Goal: Check status: Check status

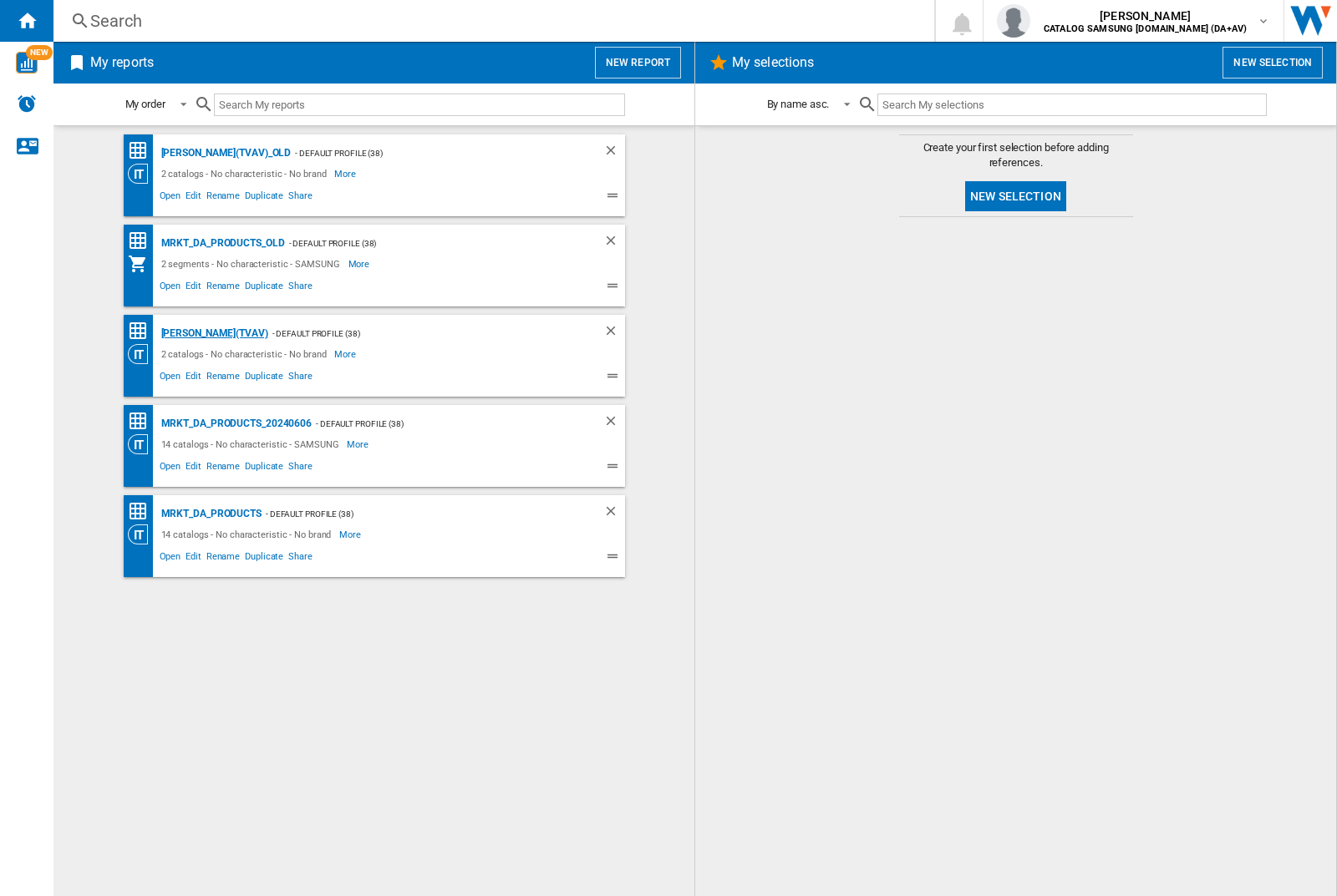
click at [186, 333] on div "[PERSON_NAME](TVAV)" at bounding box center [212, 333] width 111 height 21
click at [1030, 21] on img "button" at bounding box center [1013, 20] width 33 height 33
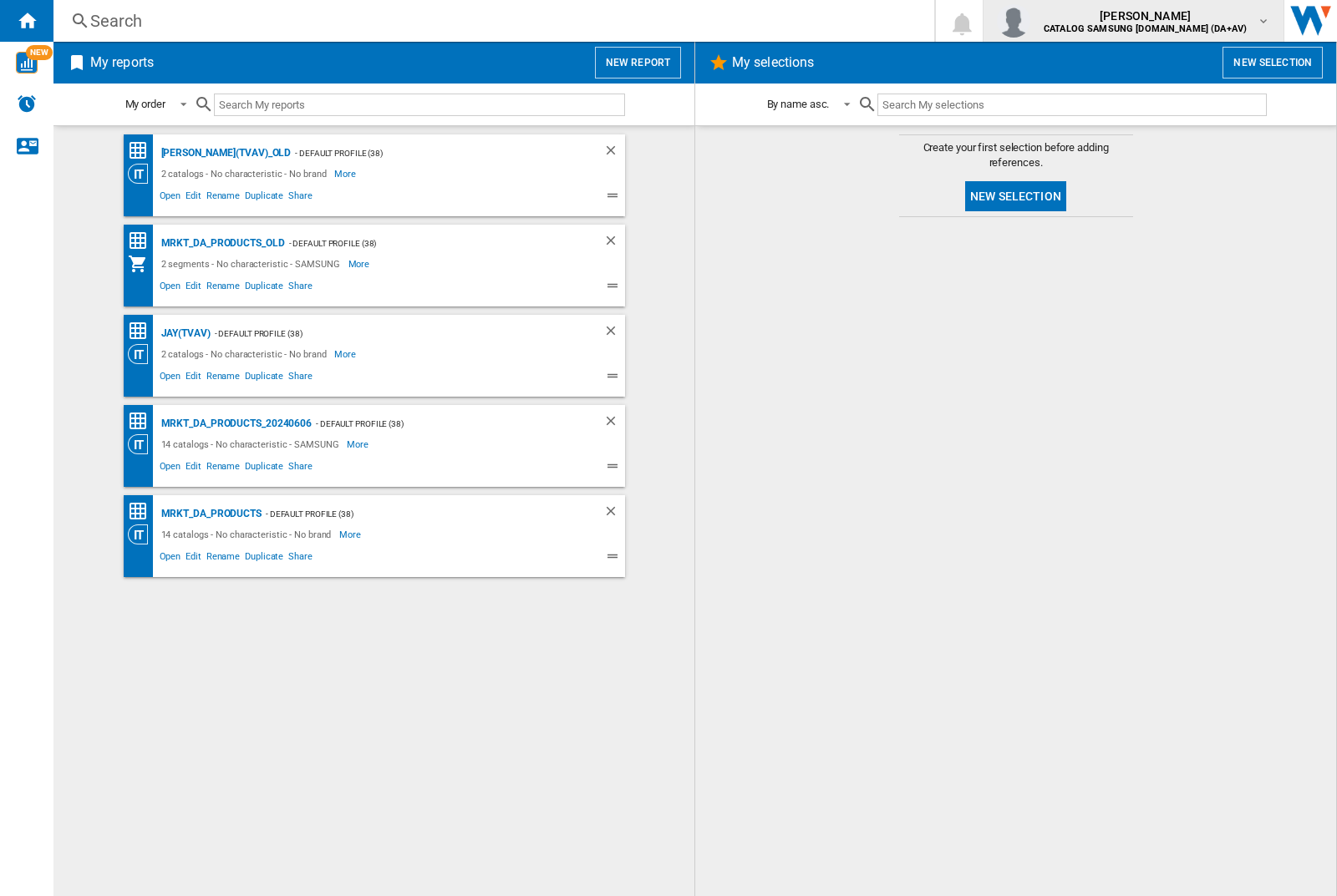
click at [1030, 21] on img "button" at bounding box center [1013, 20] width 33 height 33
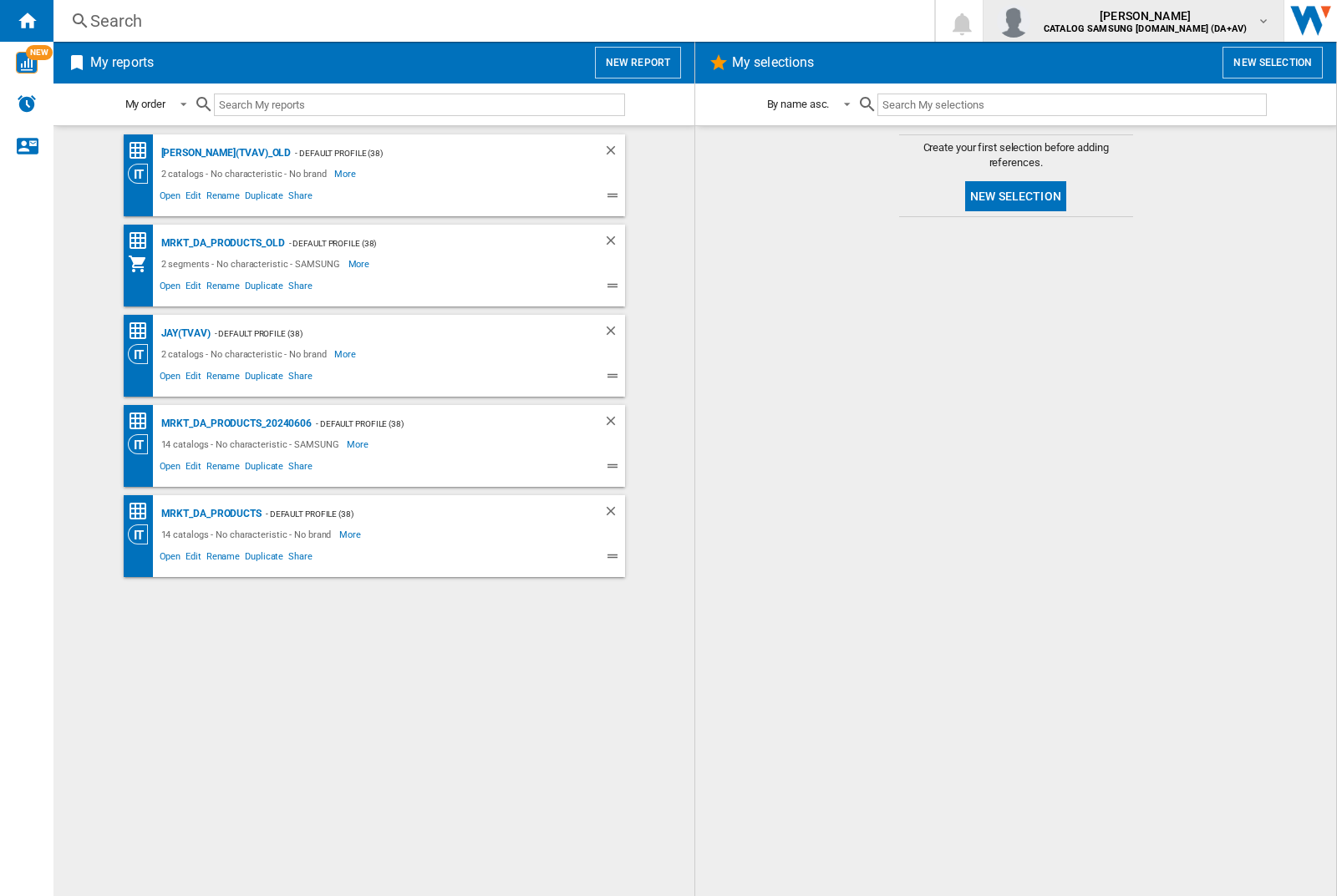
click at [1030, 21] on img "button" at bounding box center [1013, 20] width 33 height 33
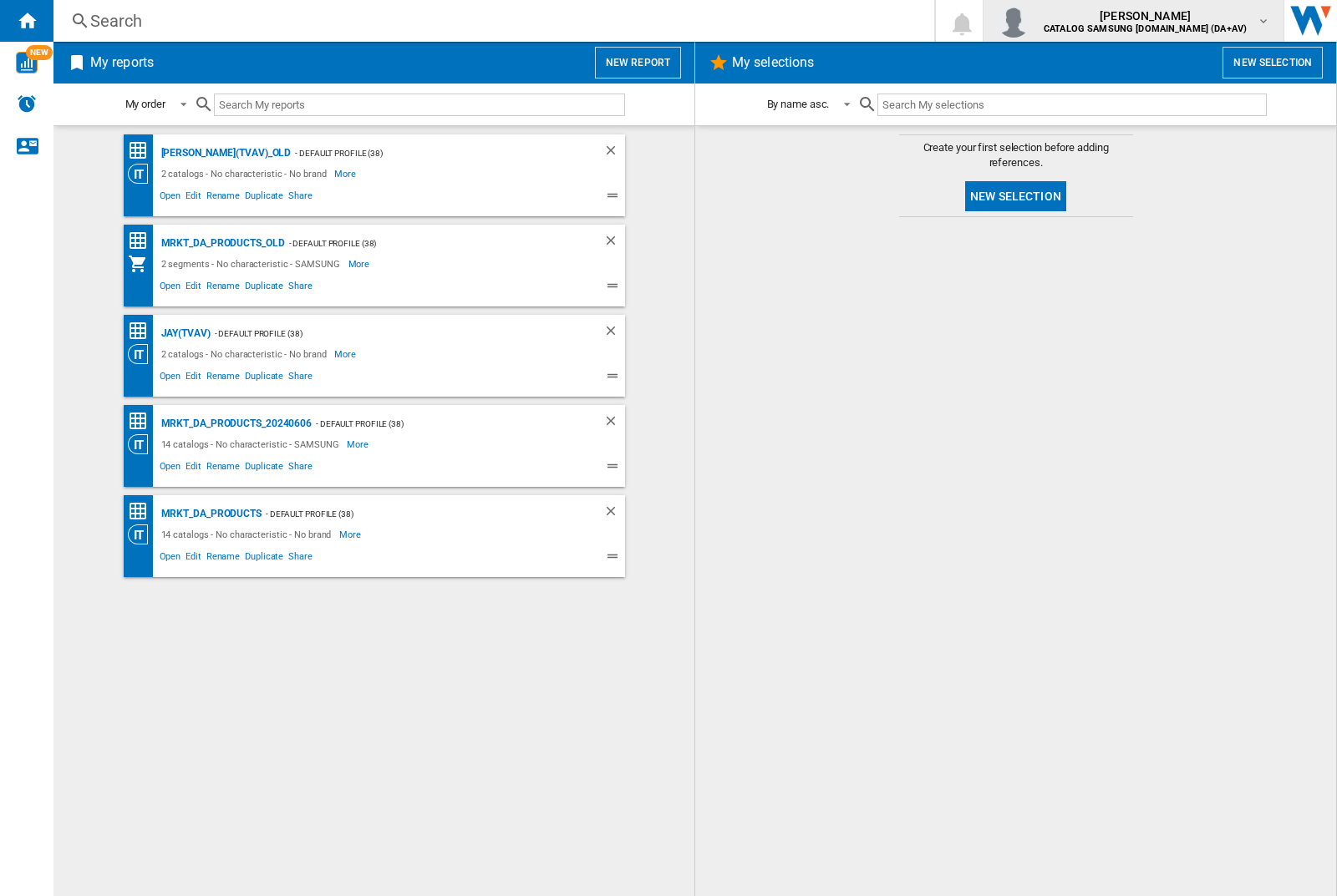
click at [1030, 21] on img "button" at bounding box center [1013, 20] width 33 height 33
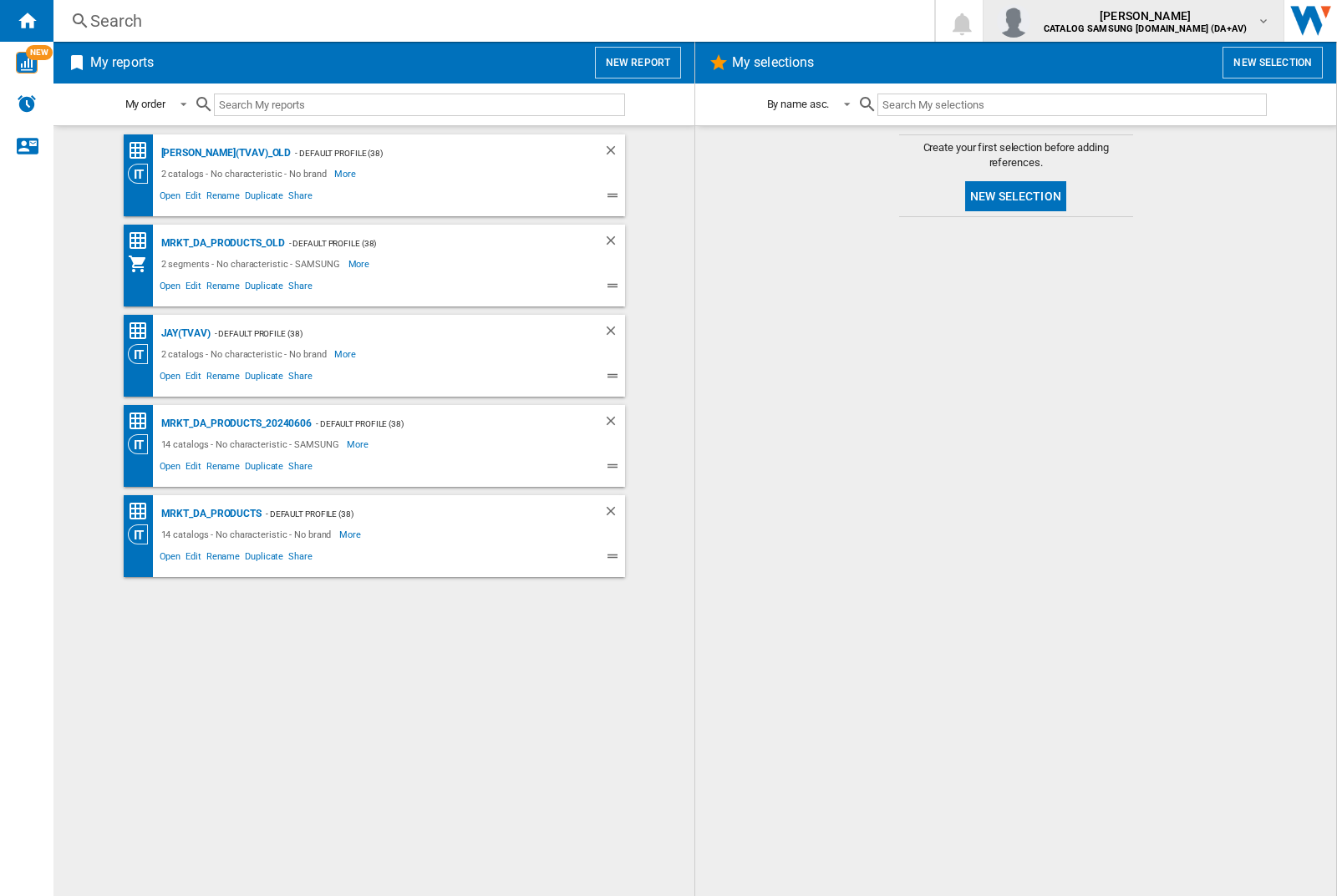
click at [1030, 21] on img "button" at bounding box center [1013, 20] width 33 height 33
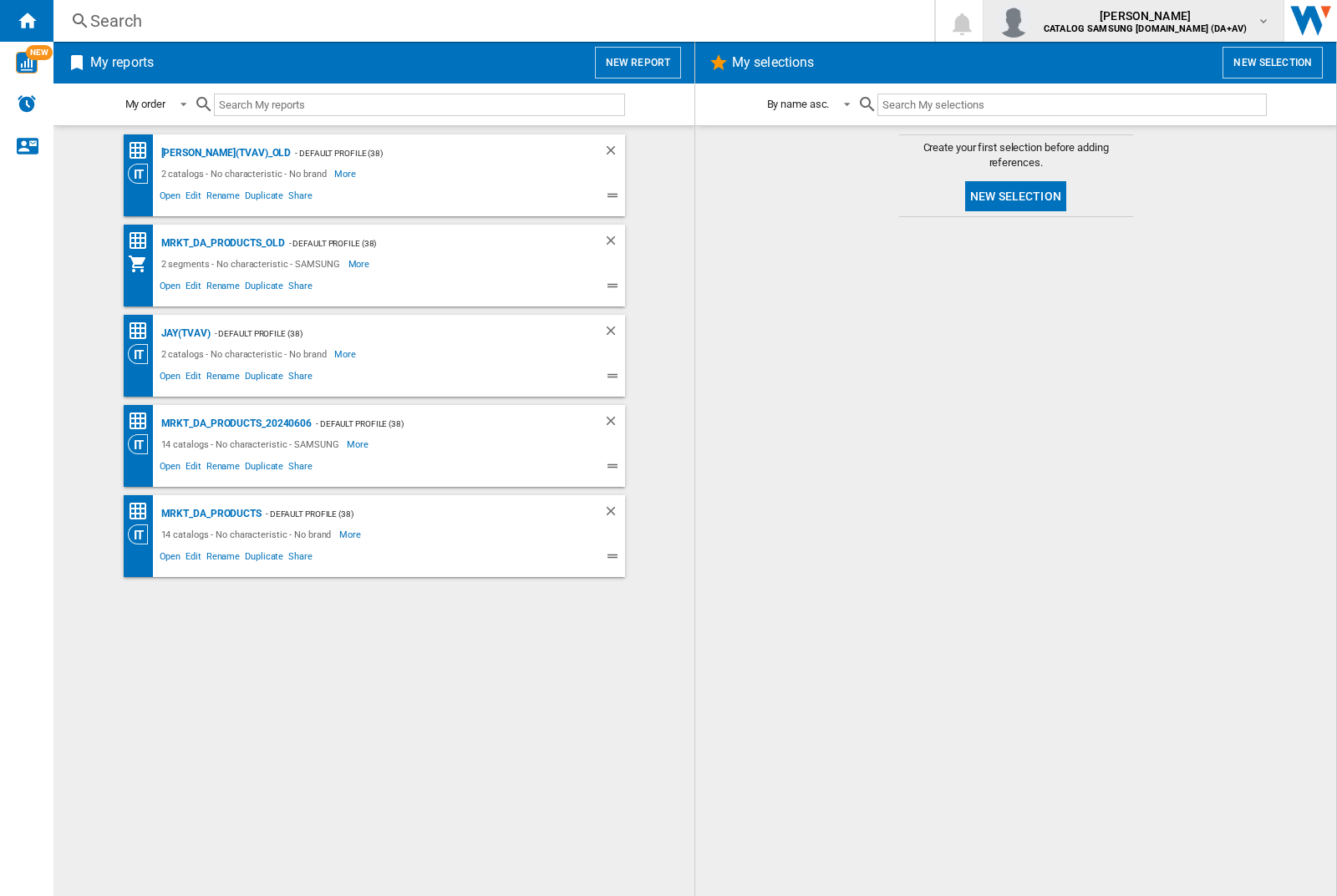
click at [1030, 21] on img "button" at bounding box center [1013, 20] width 33 height 33
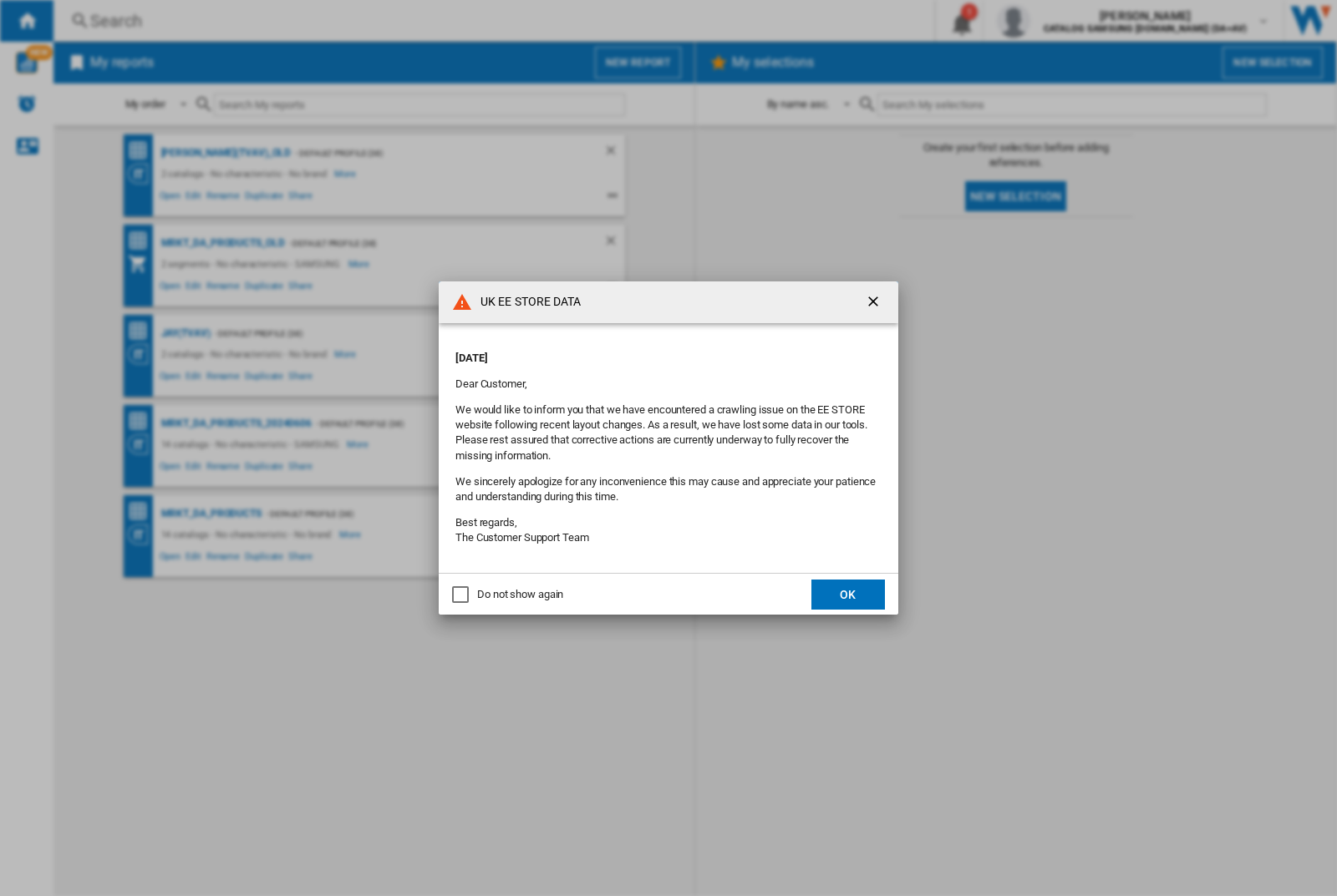
click at [848, 594] on button "OK" at bounding box center [848, 595] width 74 height 30
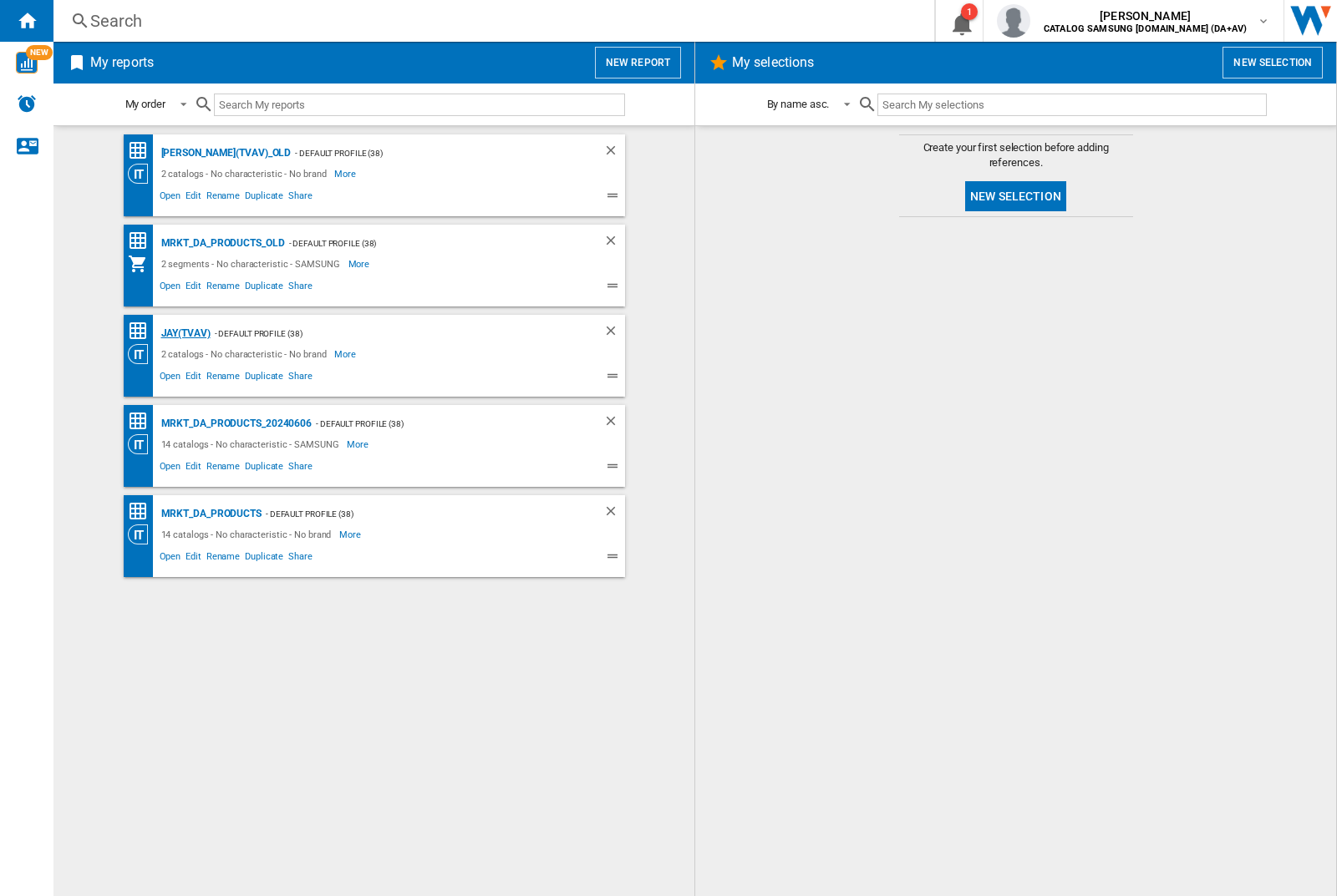
click at [186, 333] on div "JAY(TVAV)" at bounding box center [184, 333] width 53 height 21
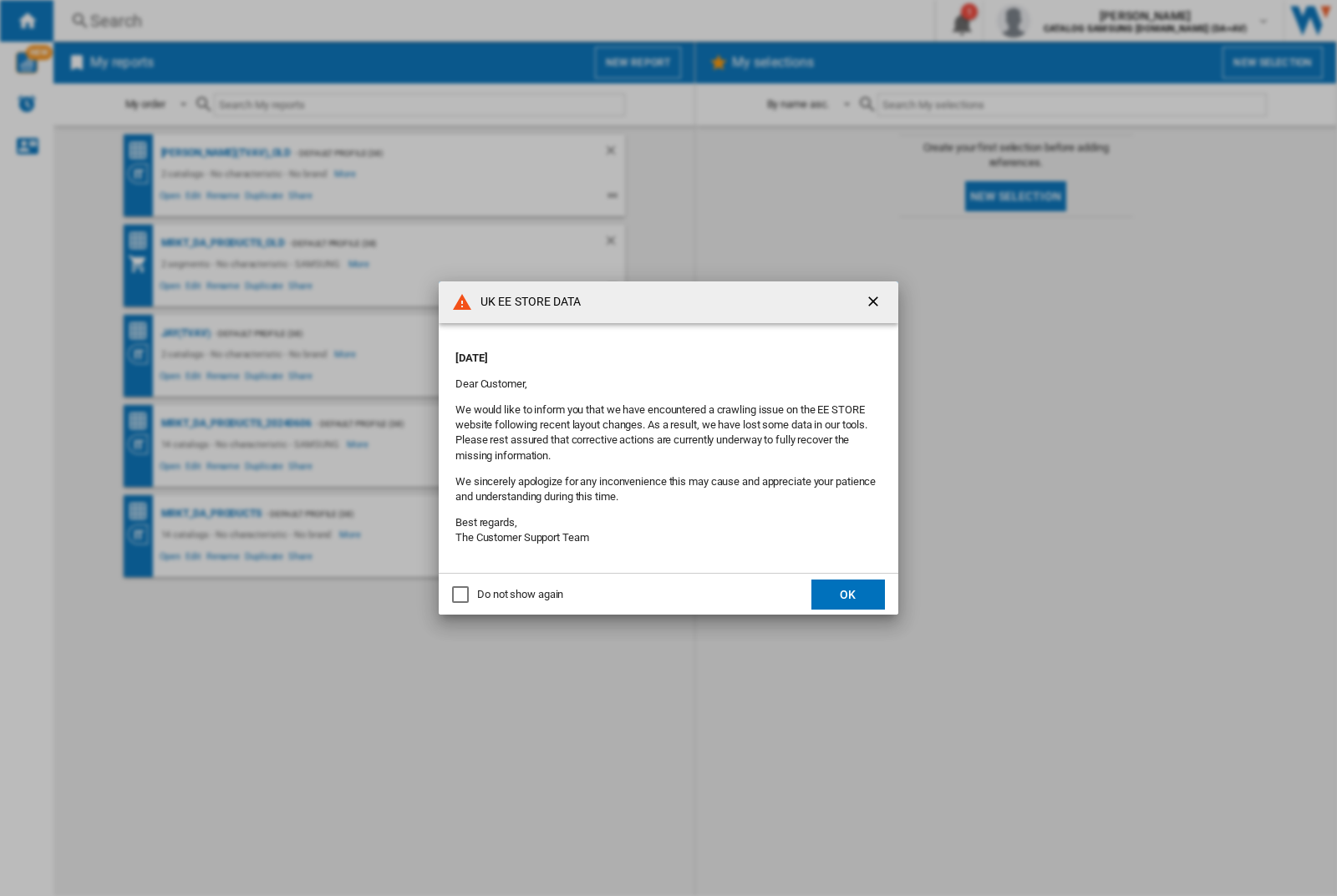
click at [848, 594] on button "OK" at bounding box center [848, 595] width 74 height 30
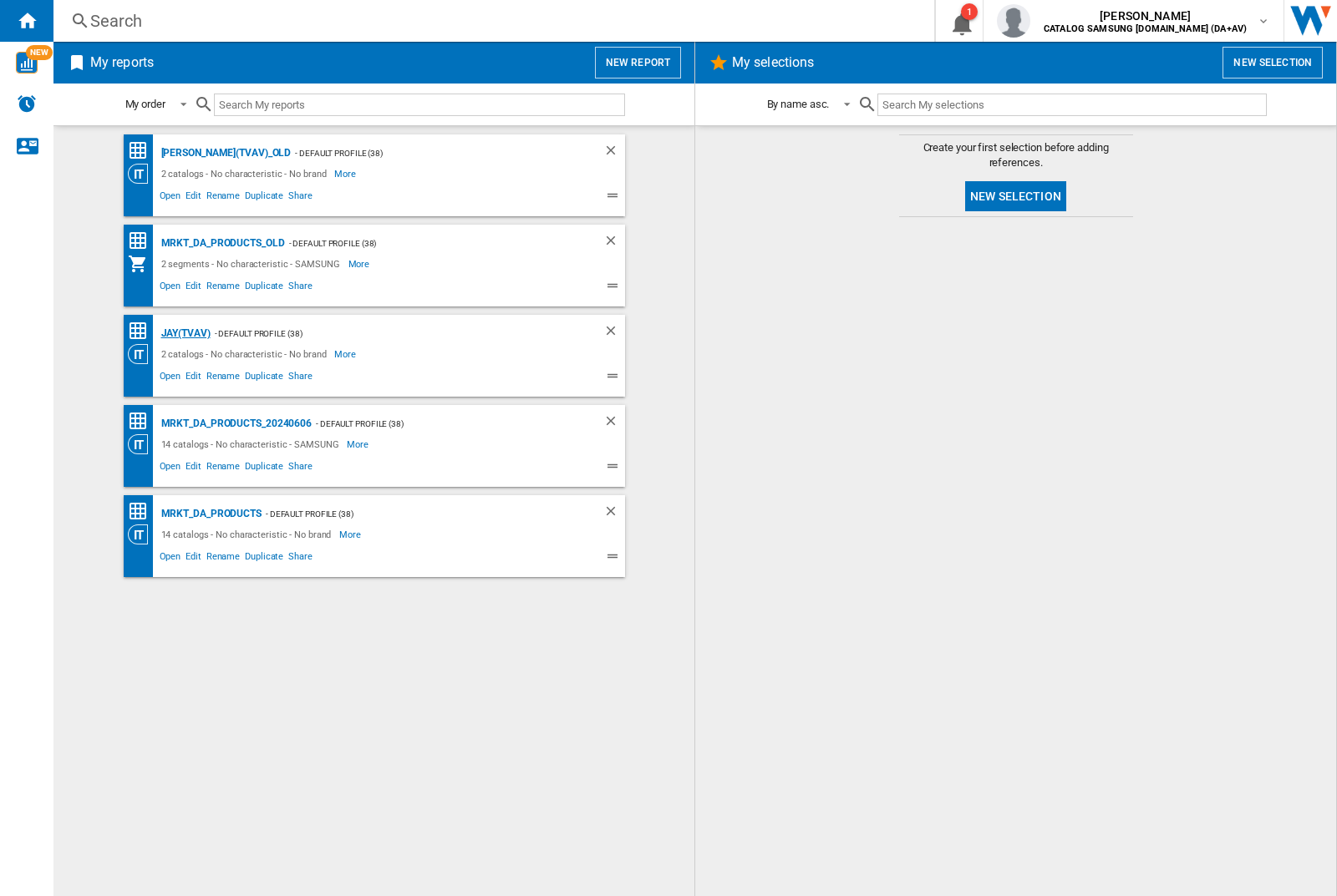
click at [186, 333] on div "JAY(TVAV)" at bounding box center [184, 333] width 53 height 21
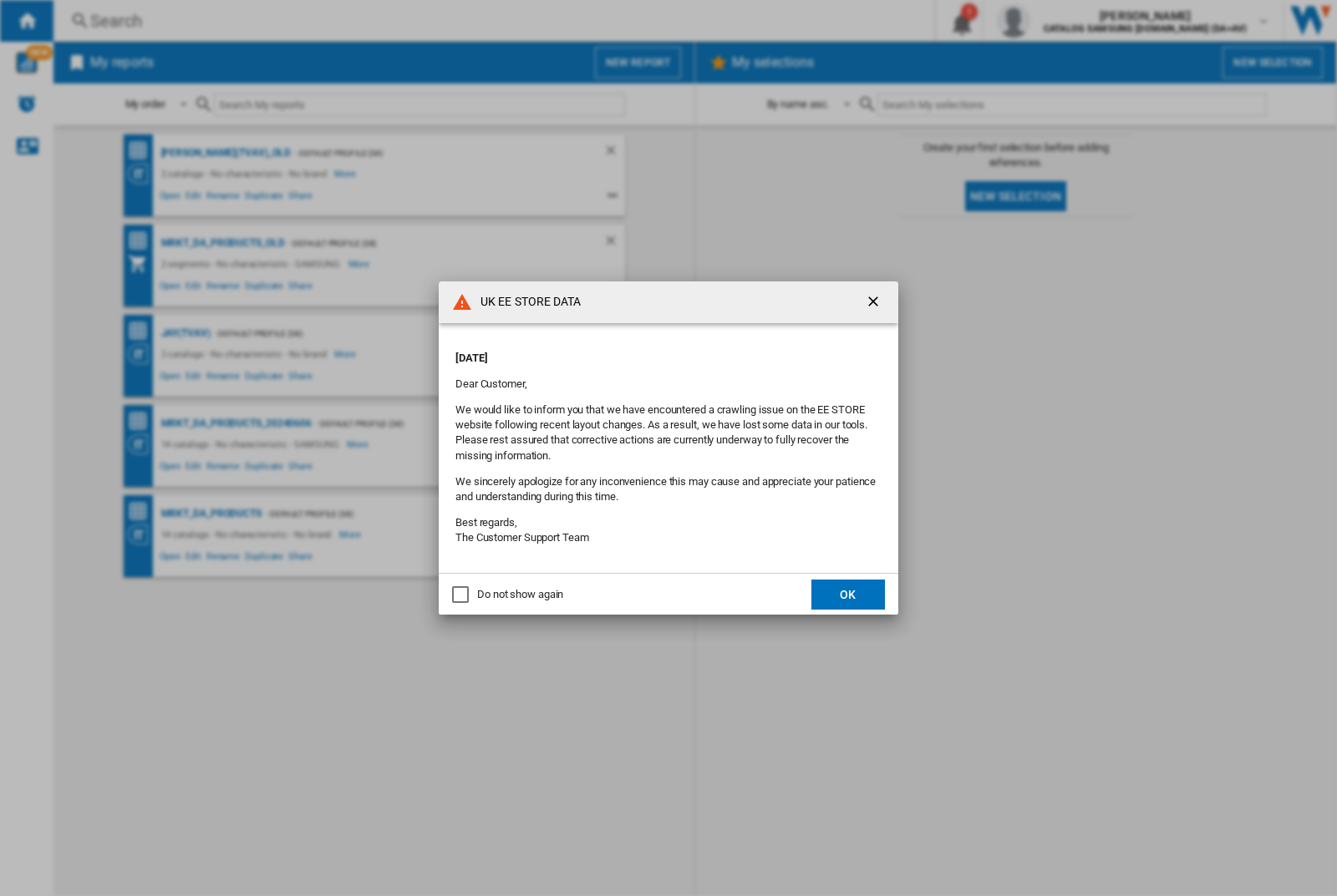
click at [848, 594] on button "OK" at bounding box center [848, 595] width 74 height 30
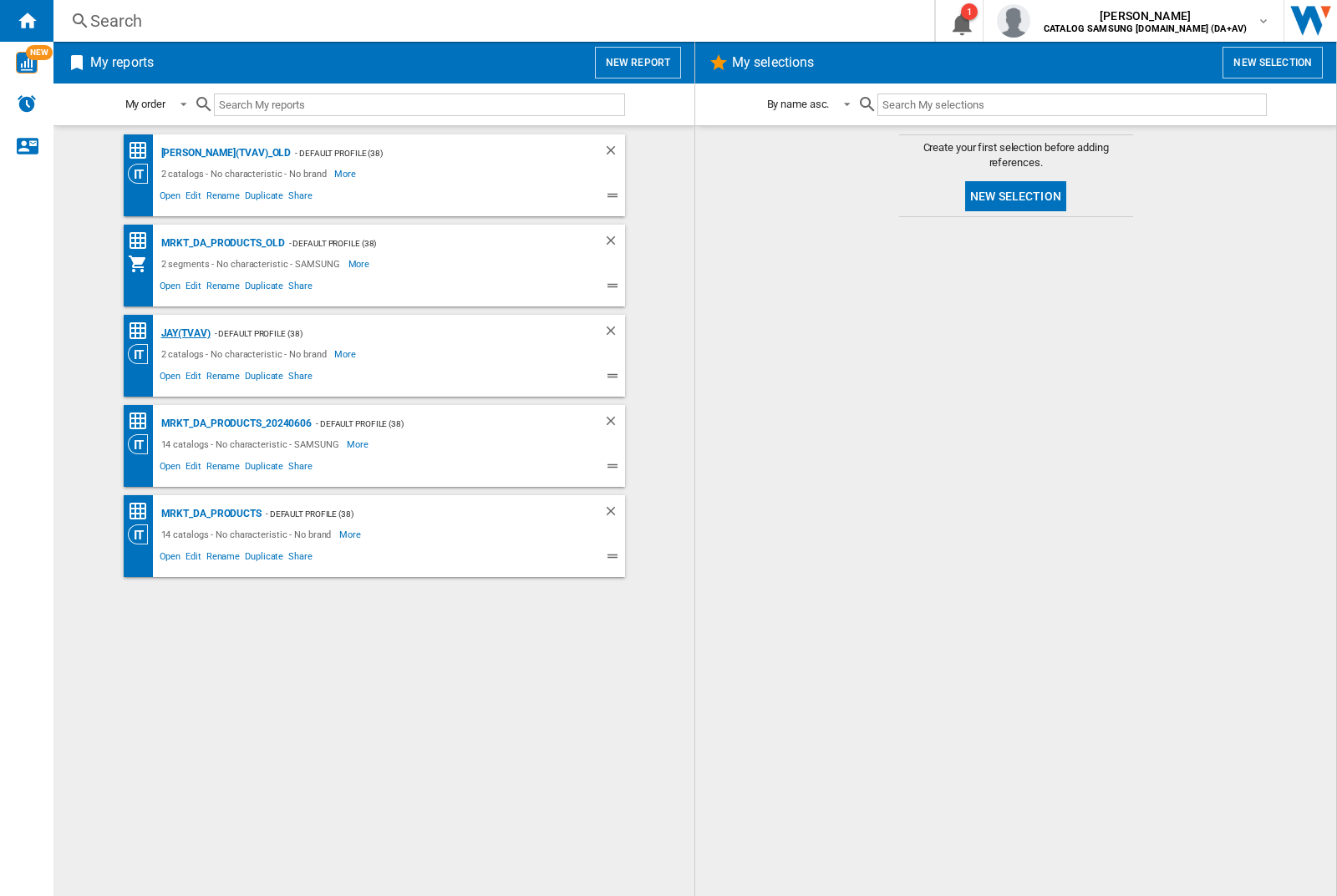
click at [186, 333] on div "JAY(TVAV)" at bounding box center [184, 333] width 53 height 21
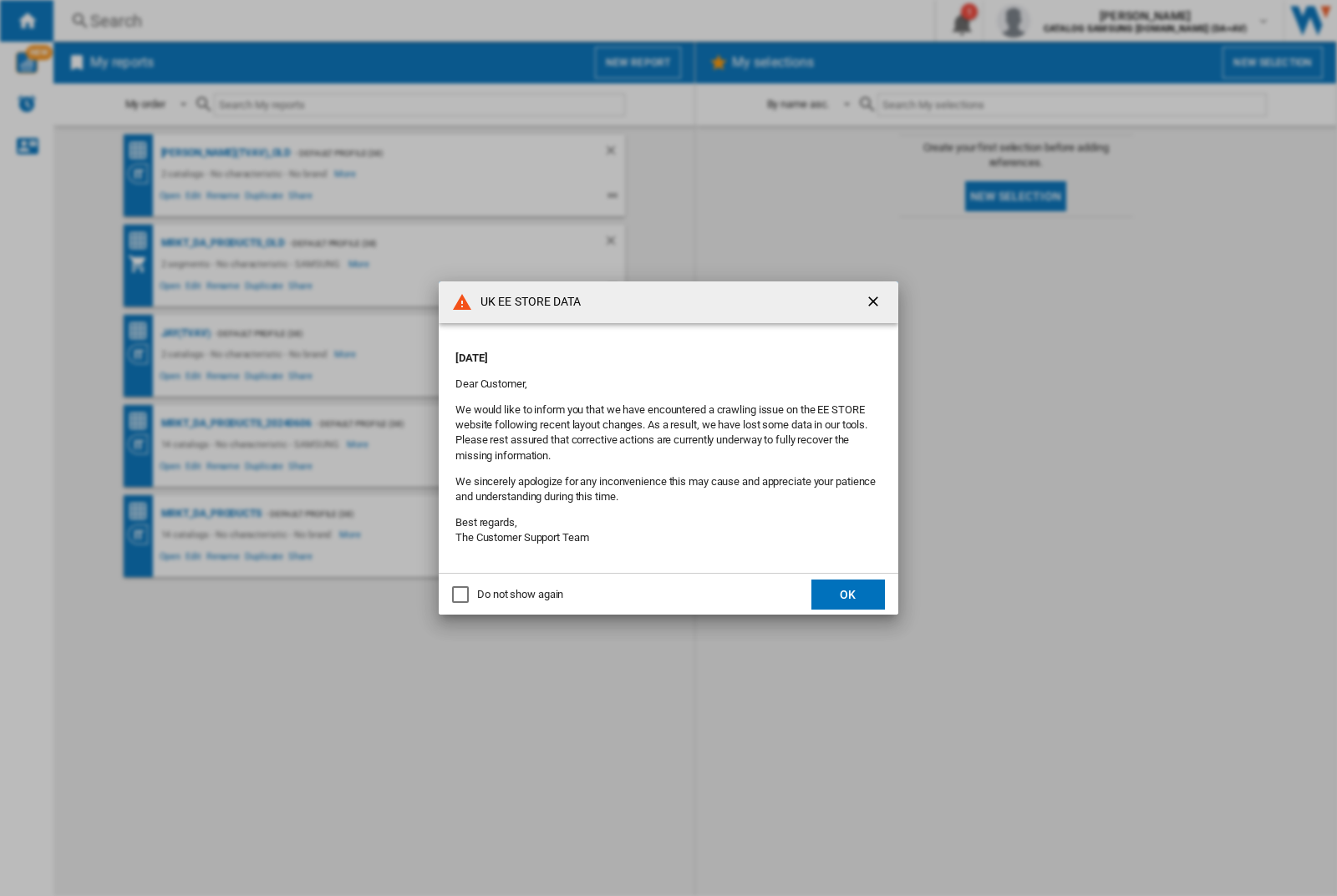
click at [848, 594] on button "OK" at bounding box center [848, 595] width 74 height 30
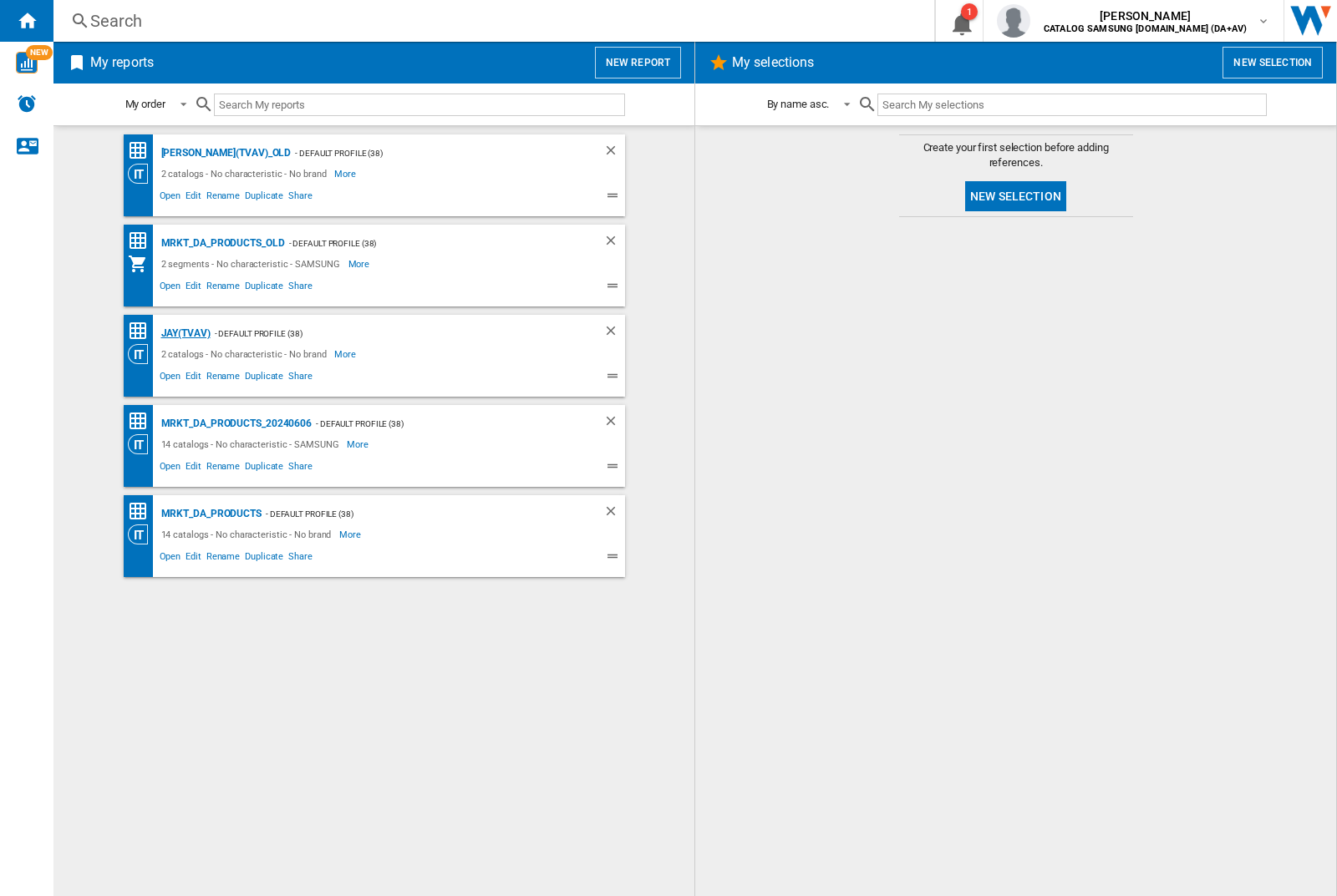
click at [186, 333] on div "JAY(TVAV)" at bounding box center [184, 333] width 53 height 21
